Goal: Download file/media

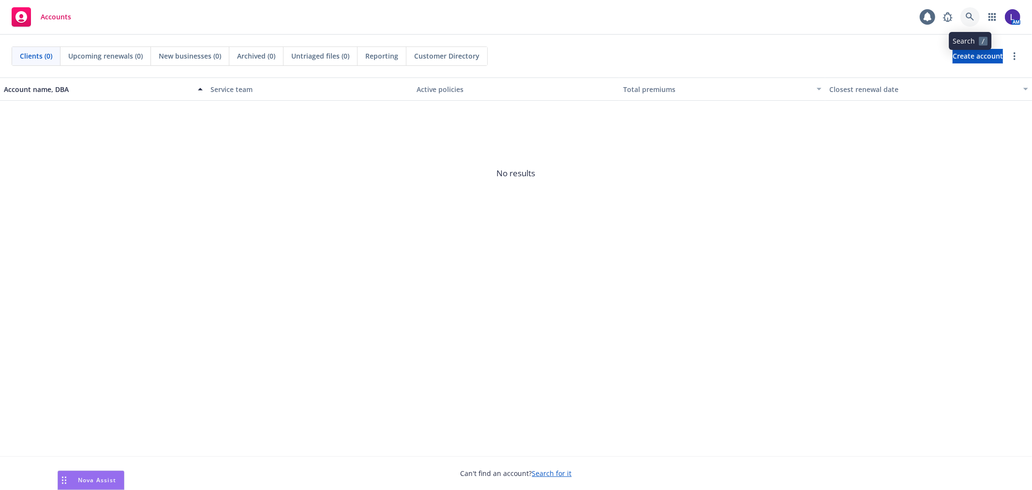
click at [972, 18] on icon at bounding box center [970, 17] width 8 height 8
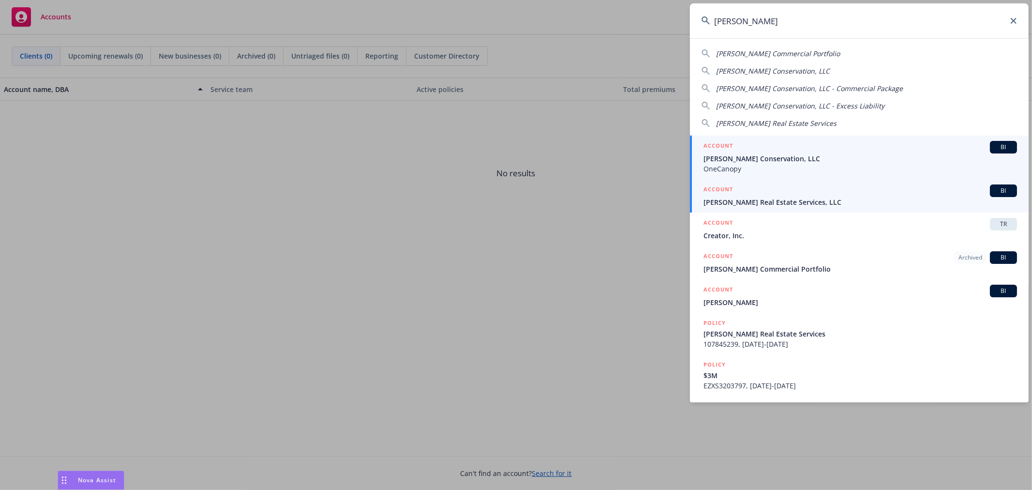
type input "brinkman"
click at [785, 200] on span "[PERSON_NAME] Real Estate Services, LLC" at bounding box center [860, 202] width 314 height 10
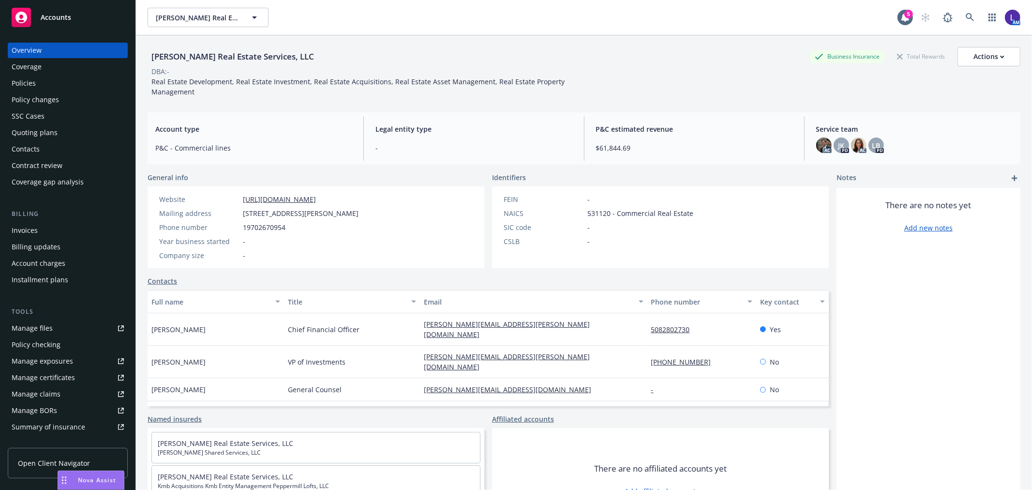
click at [19, 225] on div "Invoices" at bounding box center [25, 230] width 26 height 15
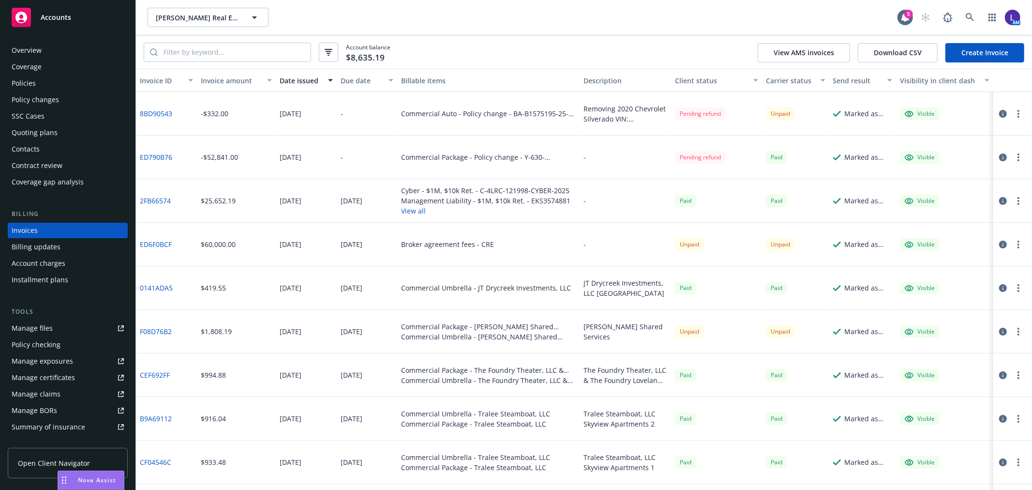
click at [165, 244] on link "ED6F0BCF" at bounding box center [156, 244] width 32 height 10
click at [968, 17] on icon at bounding box center [970, 17] width 9 height 9
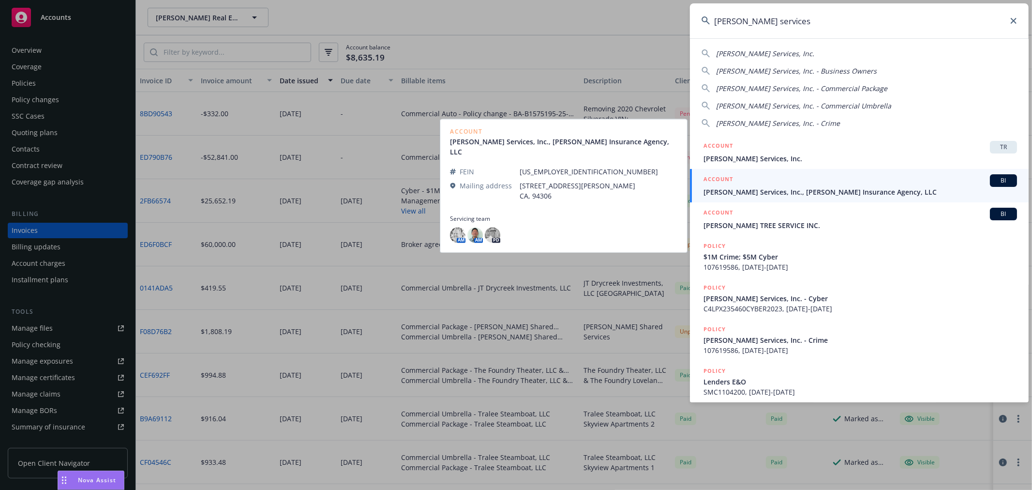
type input "jerry services"
click at [757, 190] on span "Jerry Services, Inc., Jerry Insurance Agency, LLC" at bounding box center [860, 192] width 314 height 10
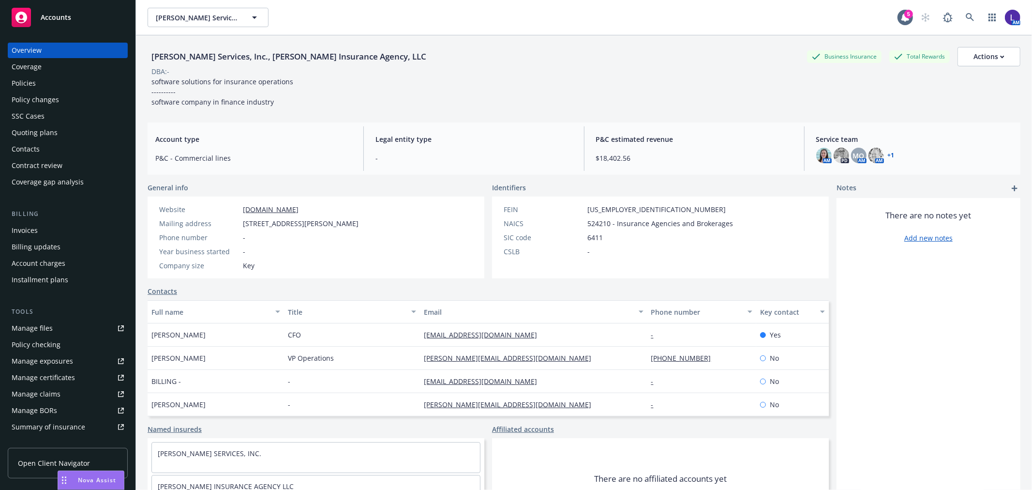
click at [22, 79] on div "Policies" at bounding box center [24, 82] width 24 height 15
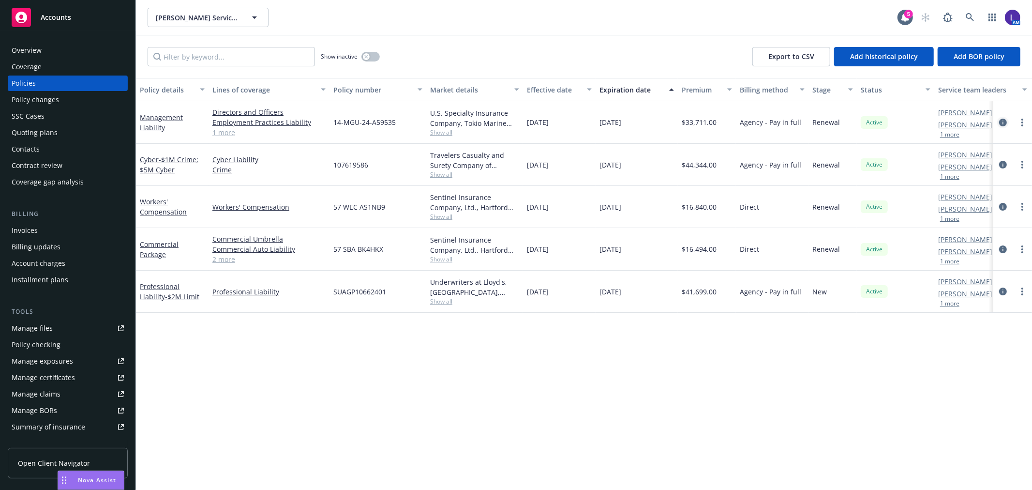
click at [1005, 119] on icon "circleInformation" at bounding box center [1003, 123] width 8 height 8
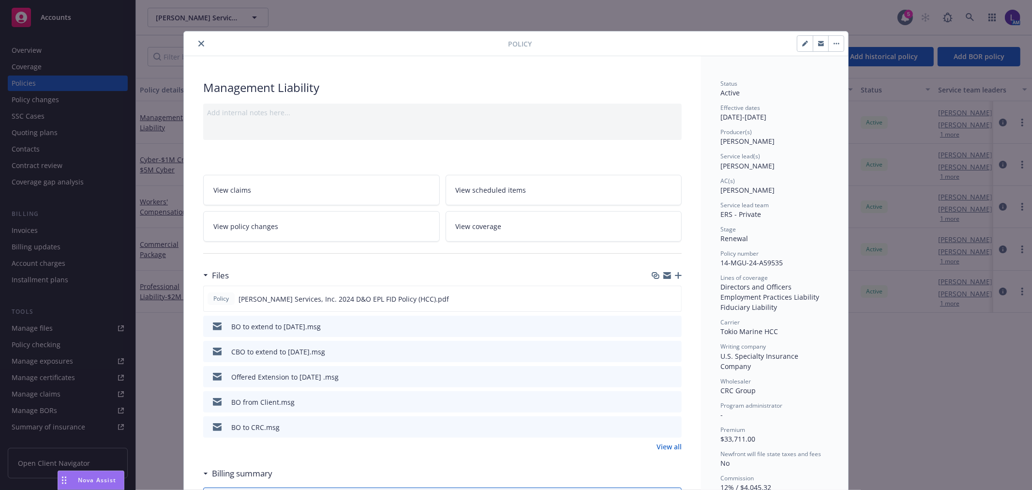
click at [198, 41] on icon "close" at bounding box center [201, 44] width 6 height 6
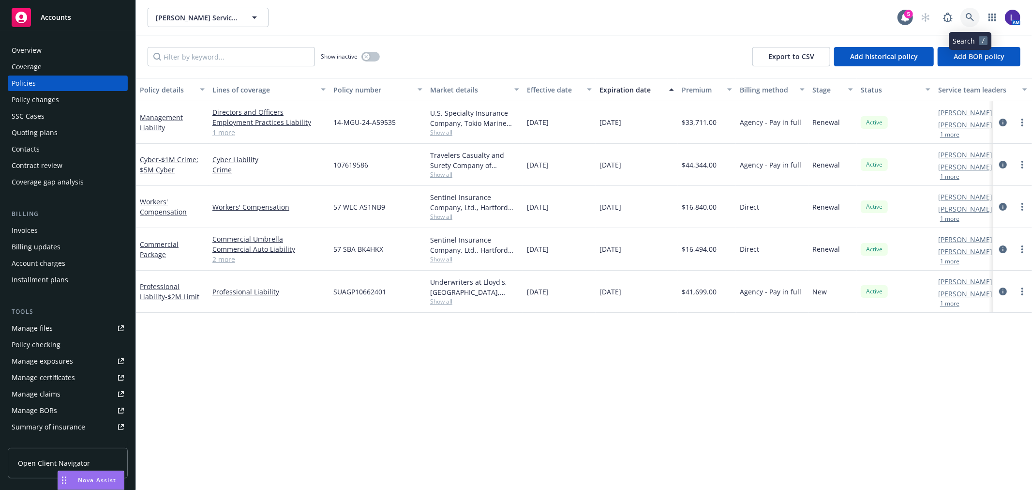
click at [966, 16] on icon at bounding box center [970, 17] width 9 height 9
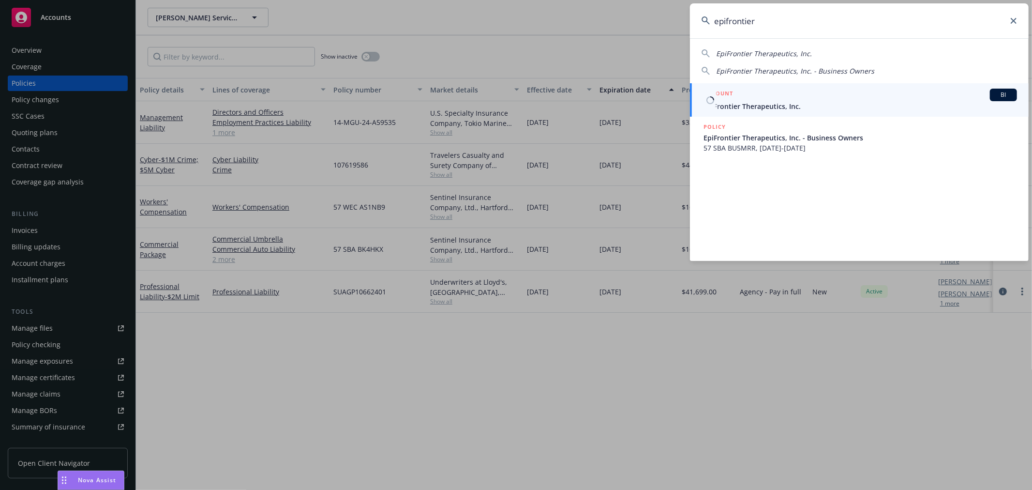
type input "epifrontier"
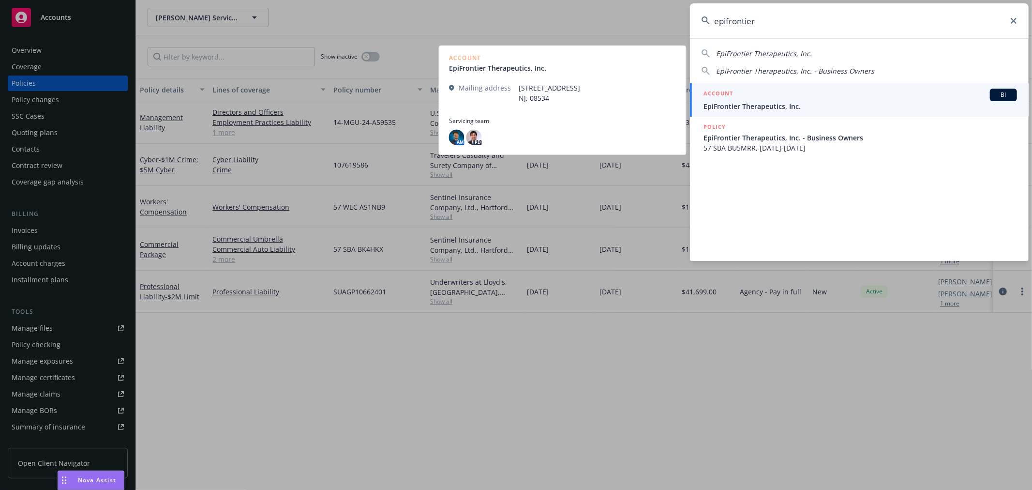
click at [755, 101] on span "EpiFrontier Therapeutics, Inc." at bounding box center [860, 106] width 314 height 10
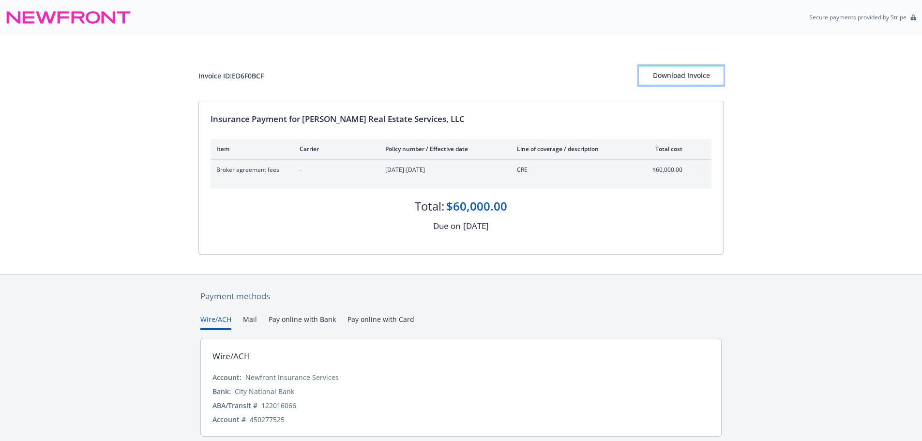
click at [663, 77] on div "Download Invoice" at bounding box center [681, 75] width 85 height 18
click at [431, 75] on div "Invoice ID: ED6F0BCF Download Invoice" at bounding box center [460, 75] width 525 height 19
